Goal: Information Seeking & Learning: Learn about a topic

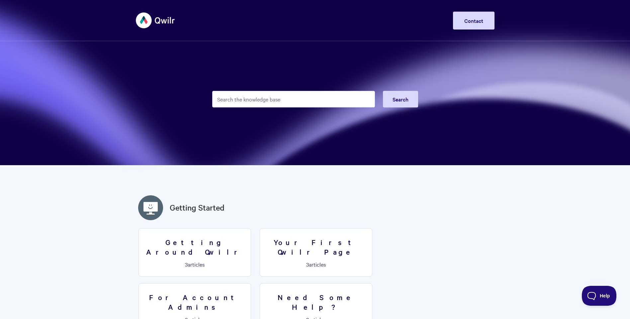
click at [234, 98] on input "Search the knowledge base" at bounding box center [293, 99] width 163 height 17
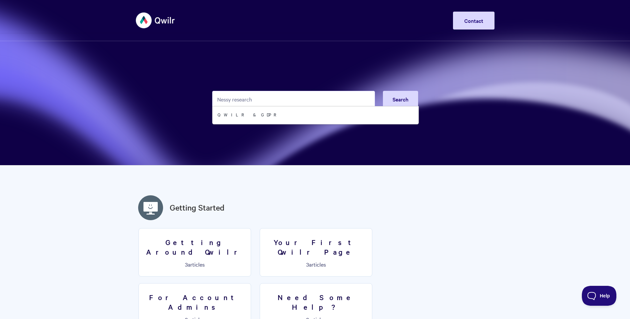
type input "Nessy research"
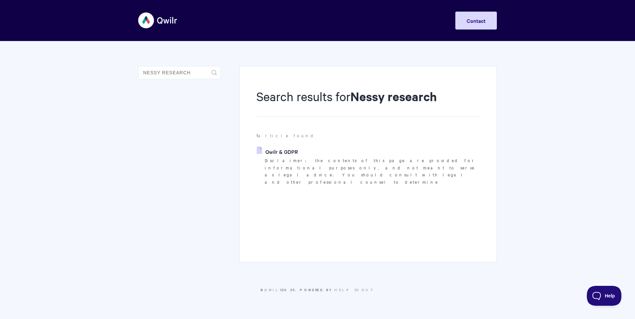
click at [289, 151] on link "Qwilr & GDPR" at bounding box center [277, 152] width 41 height 10
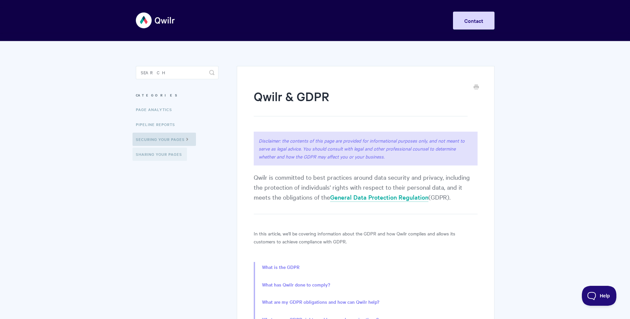
click at [153, 154] on link "Sharing Your Pages" at bounding box center [159, 154] width 54 height 13
